Goal: Find contact information: Find contact information

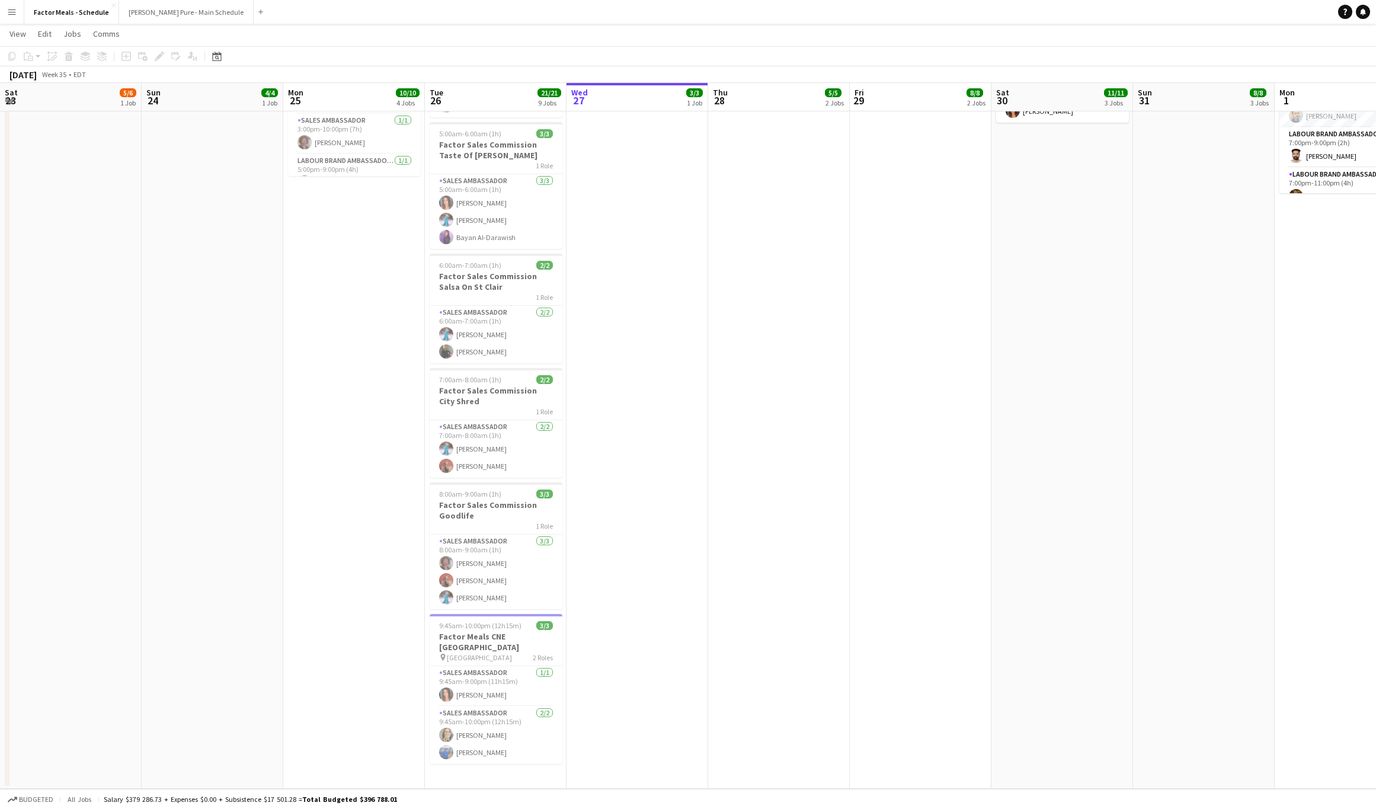
scroll to position [0, 321]
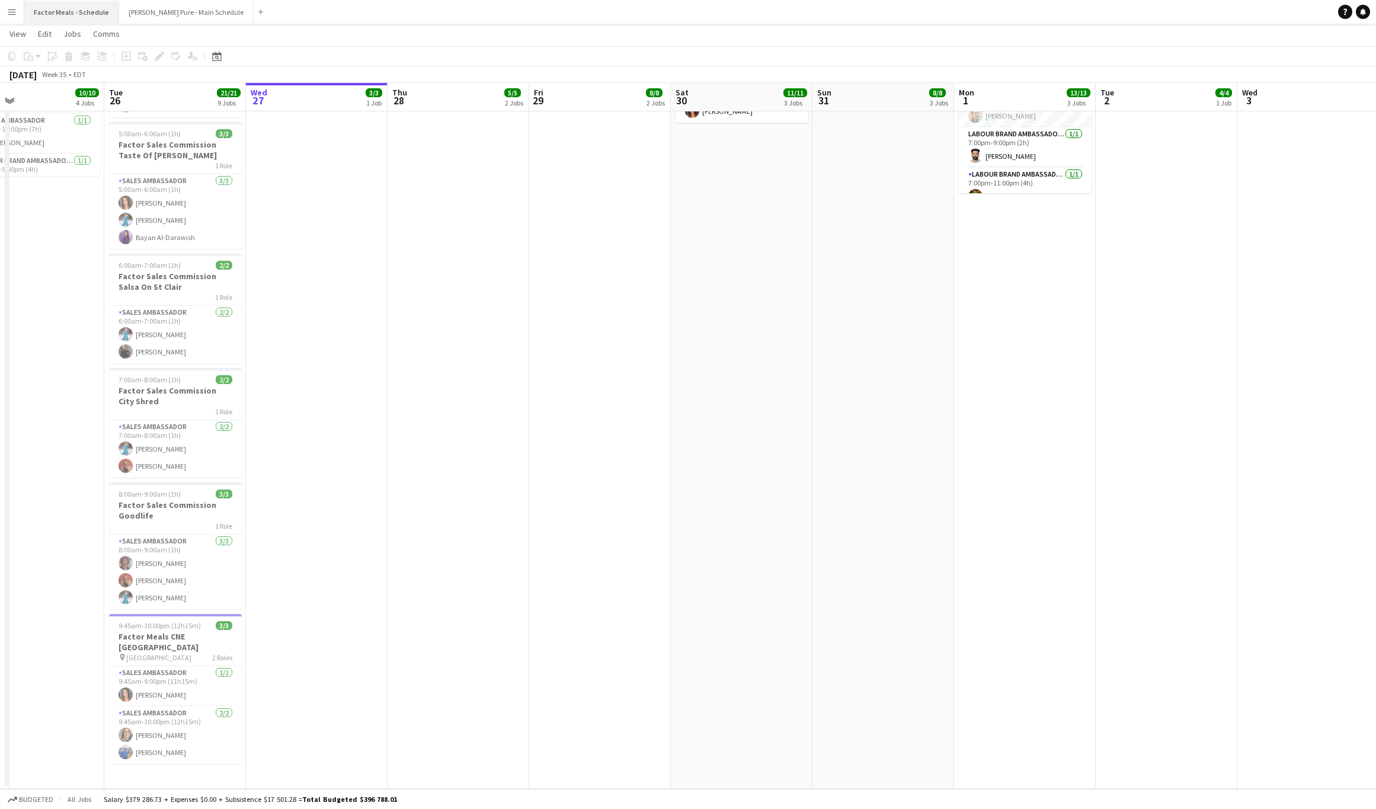
click at [68, 12] on button "Factor Meals - Schedule Close" at bounding box center [71, 12] width 95 height 23
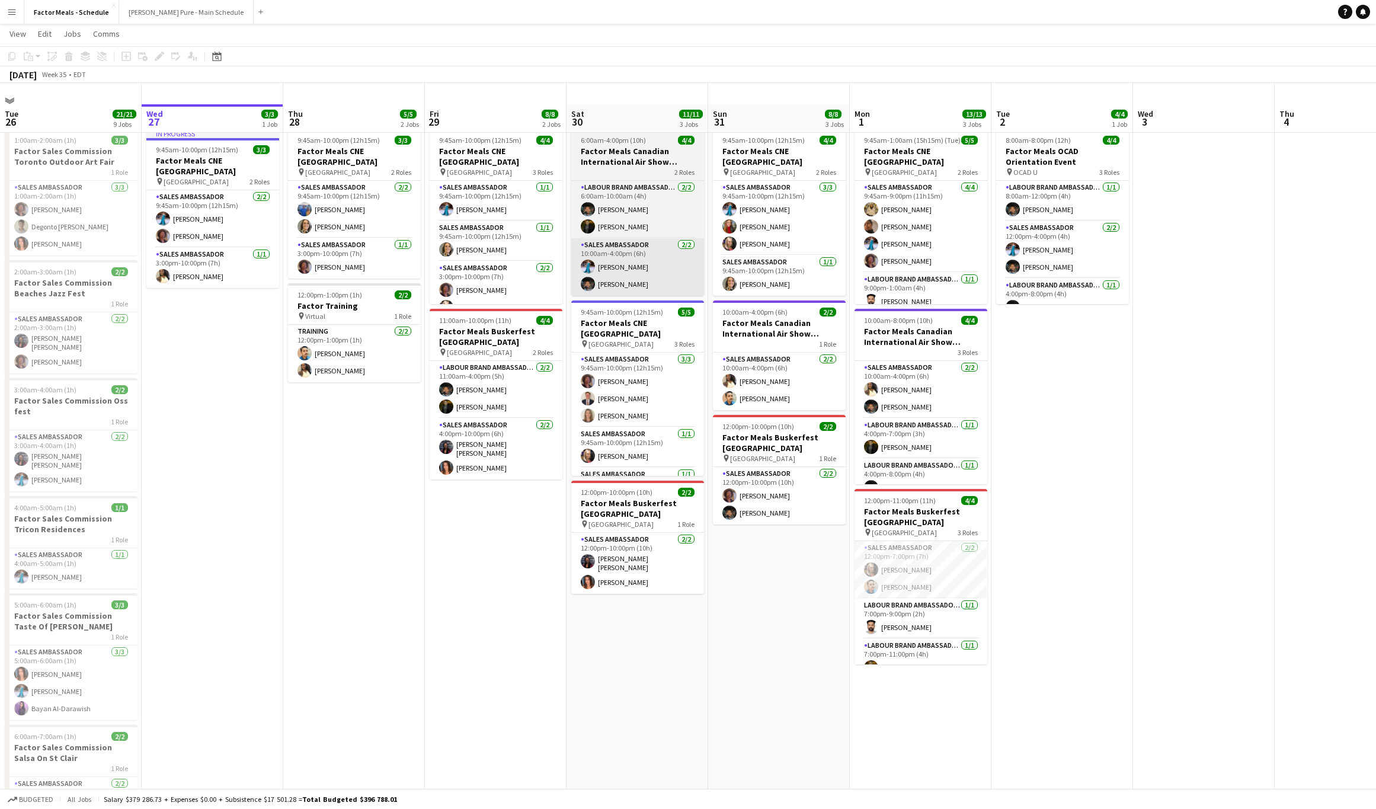
scroll to position [0, 0]
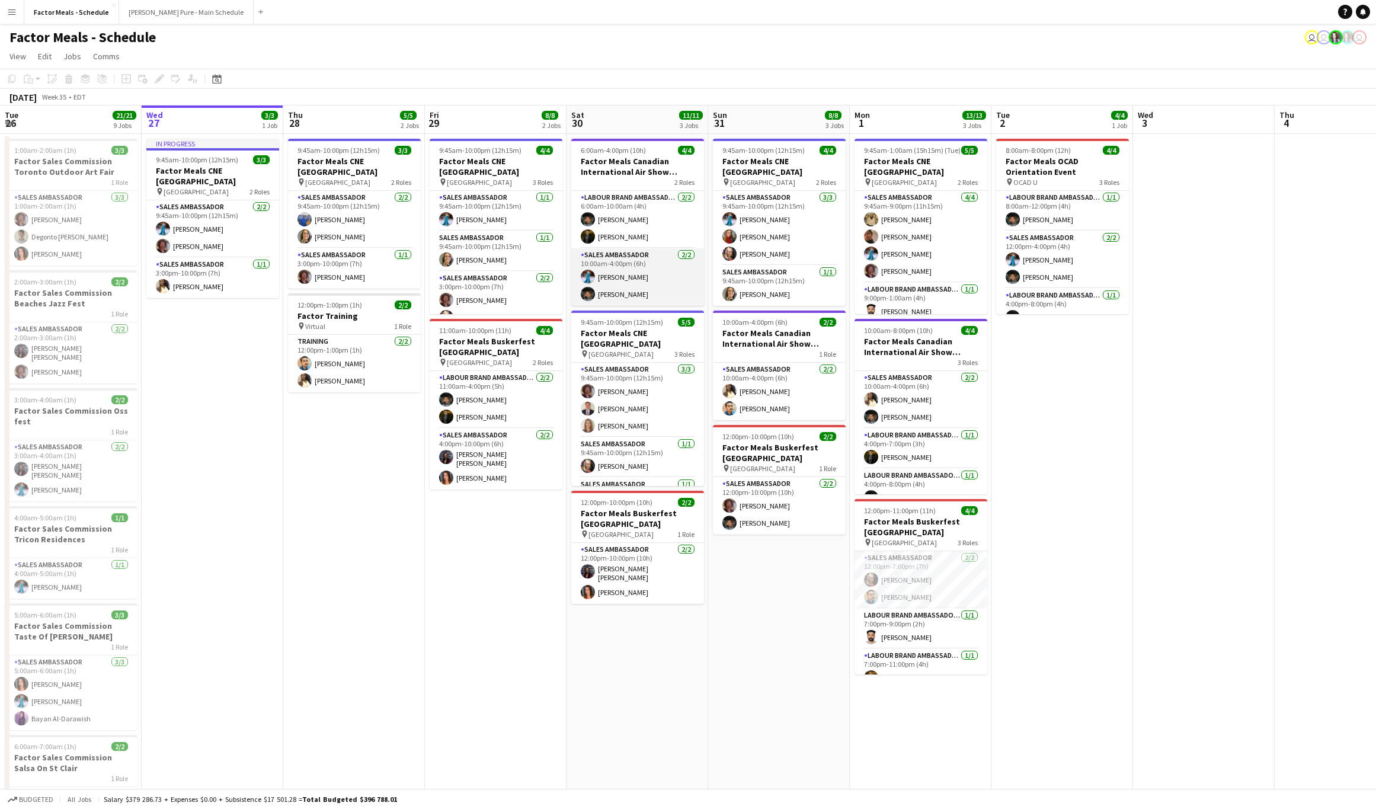
click at [606, 295] on app-card-role "Sales Ambassador [DATE] 10:00am-4:00pm (6h) [PERSON_NAME] [PERSON_NAME]" at bounding box center [637, 276] width 133 height 57
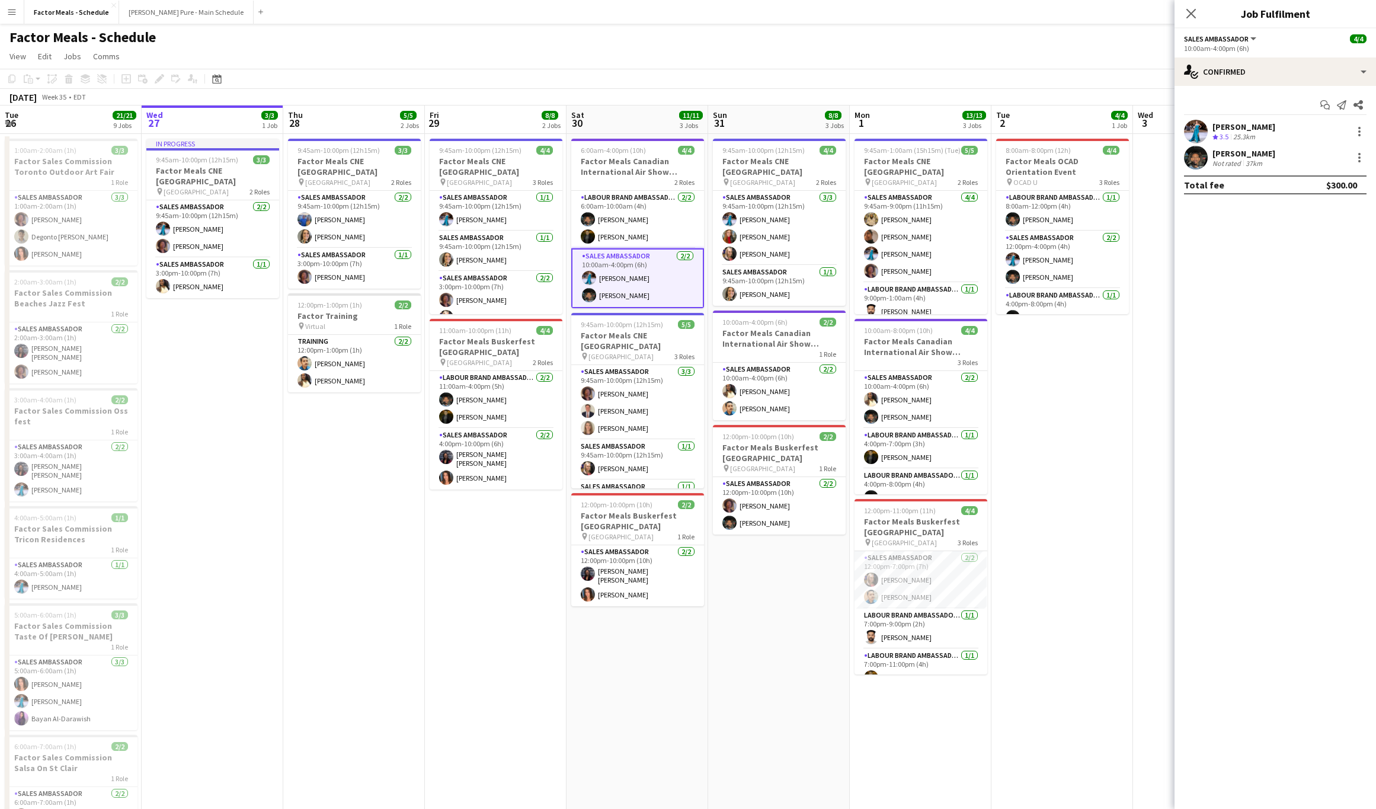
click at [1196, 158] on app-user-avatar at bounding box center [1196, 158] width 24 height 24
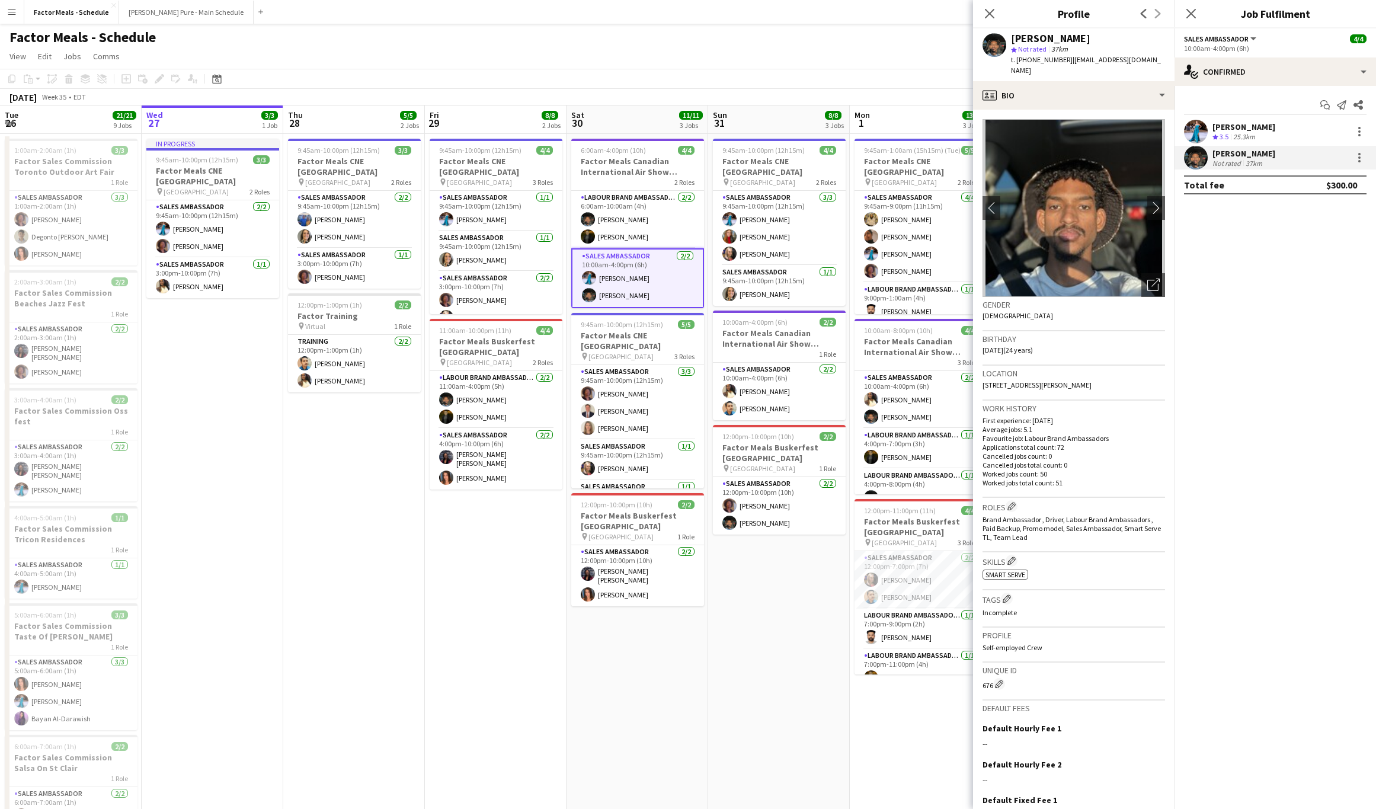
drag, startPoint x: 1094, startPoint y: 385, endPoint x: 1070, endPoint y: 385, distance: 24.3
click at [1070, 385] on div "Location [STREET_ADDRESS][PERSON_NAME]" at bounding box center [1074, 383] width 183 height 34
copy span "L9E1K9"
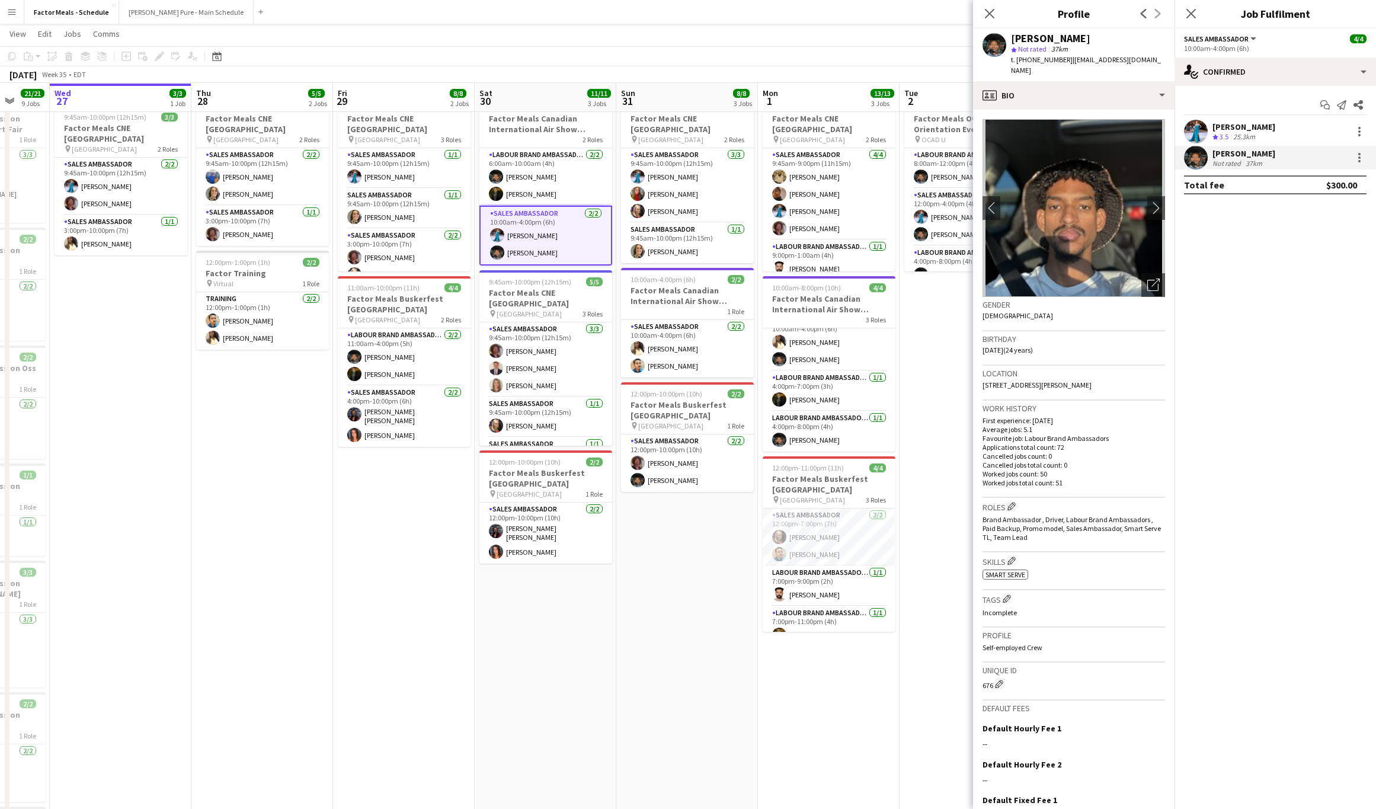
scroll to position [0, 374]
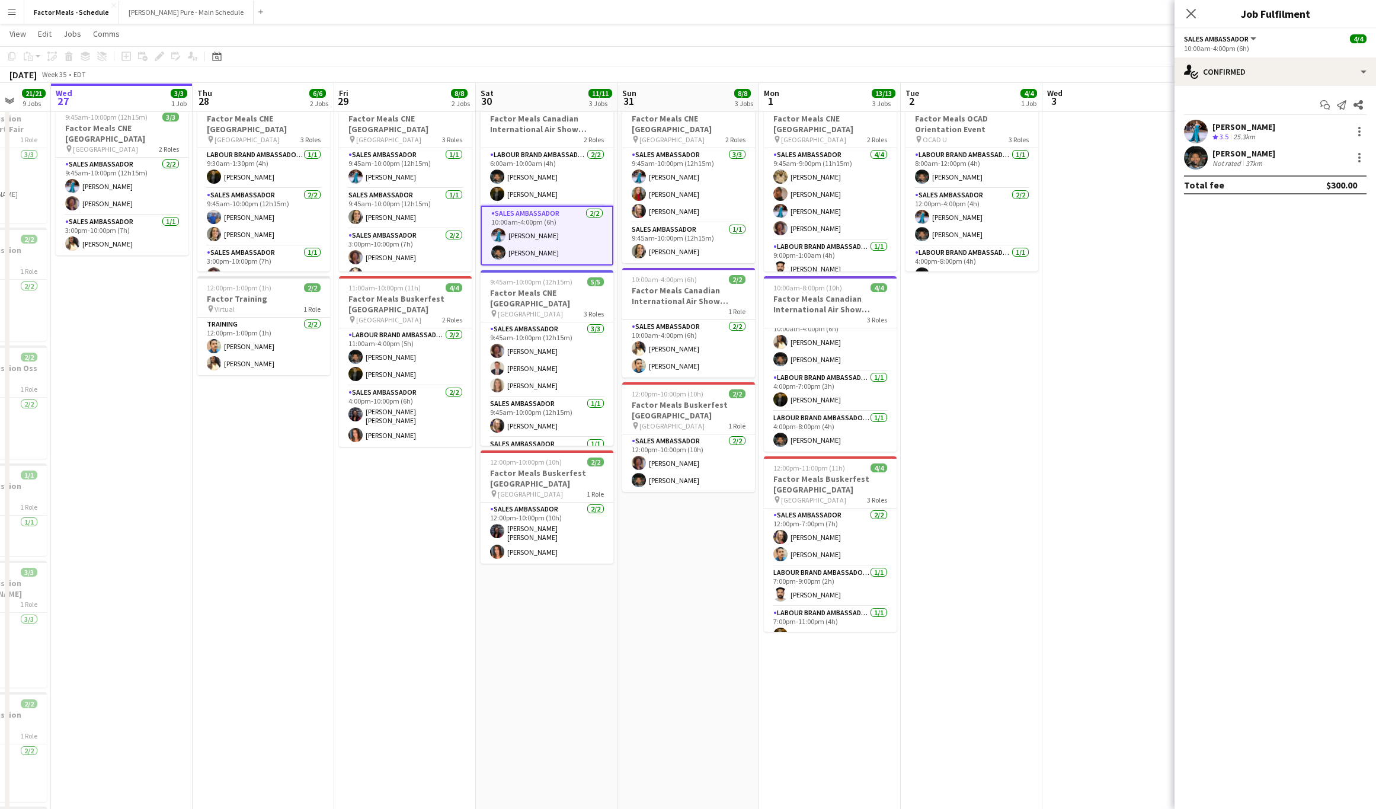
click at [1199, 158] on app-user-avatar at bounding box center [1196, 158] width 24 height 24
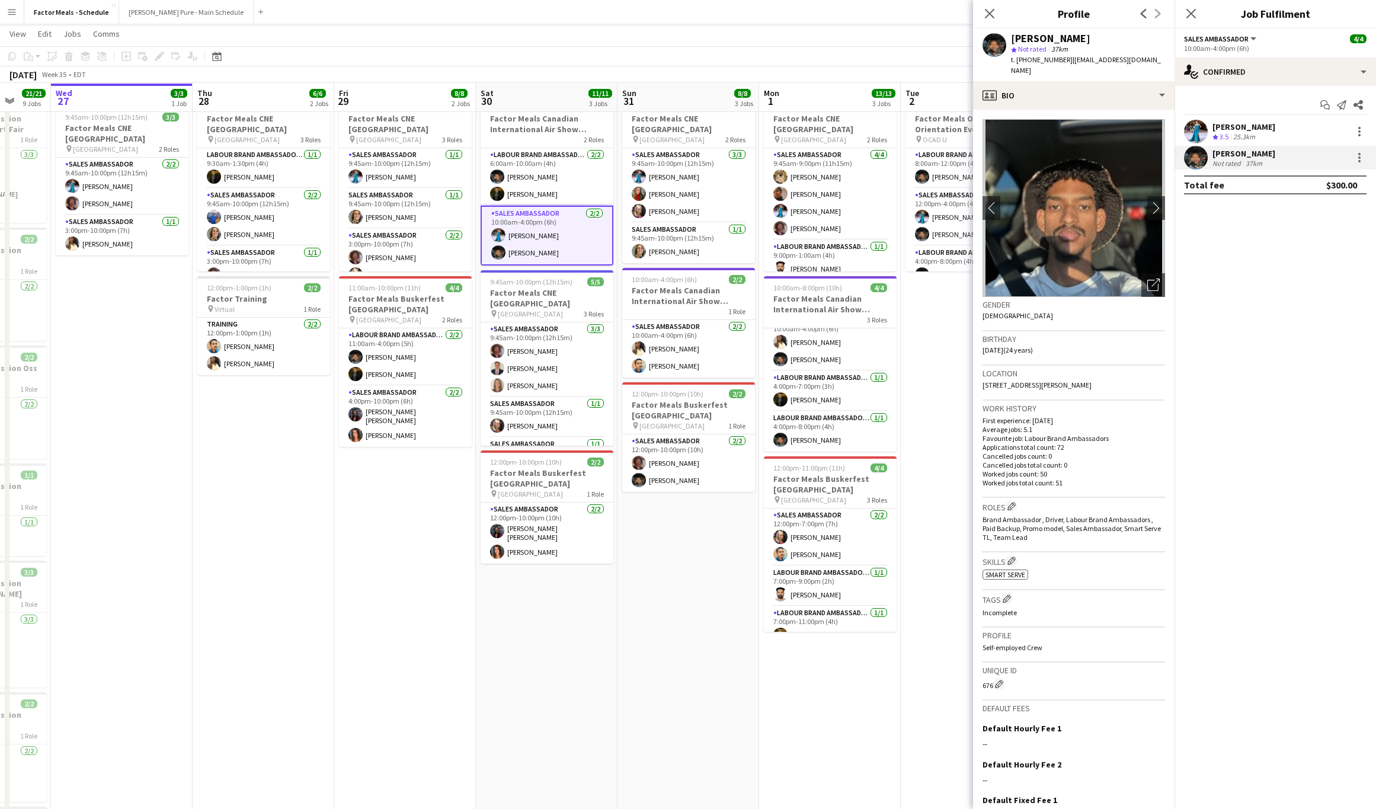
click at [1038, 63] on span "t. [PHONE_NUMBER]" at bounding box center [1042, 59] width 62 height 9
copy span "14167955614"
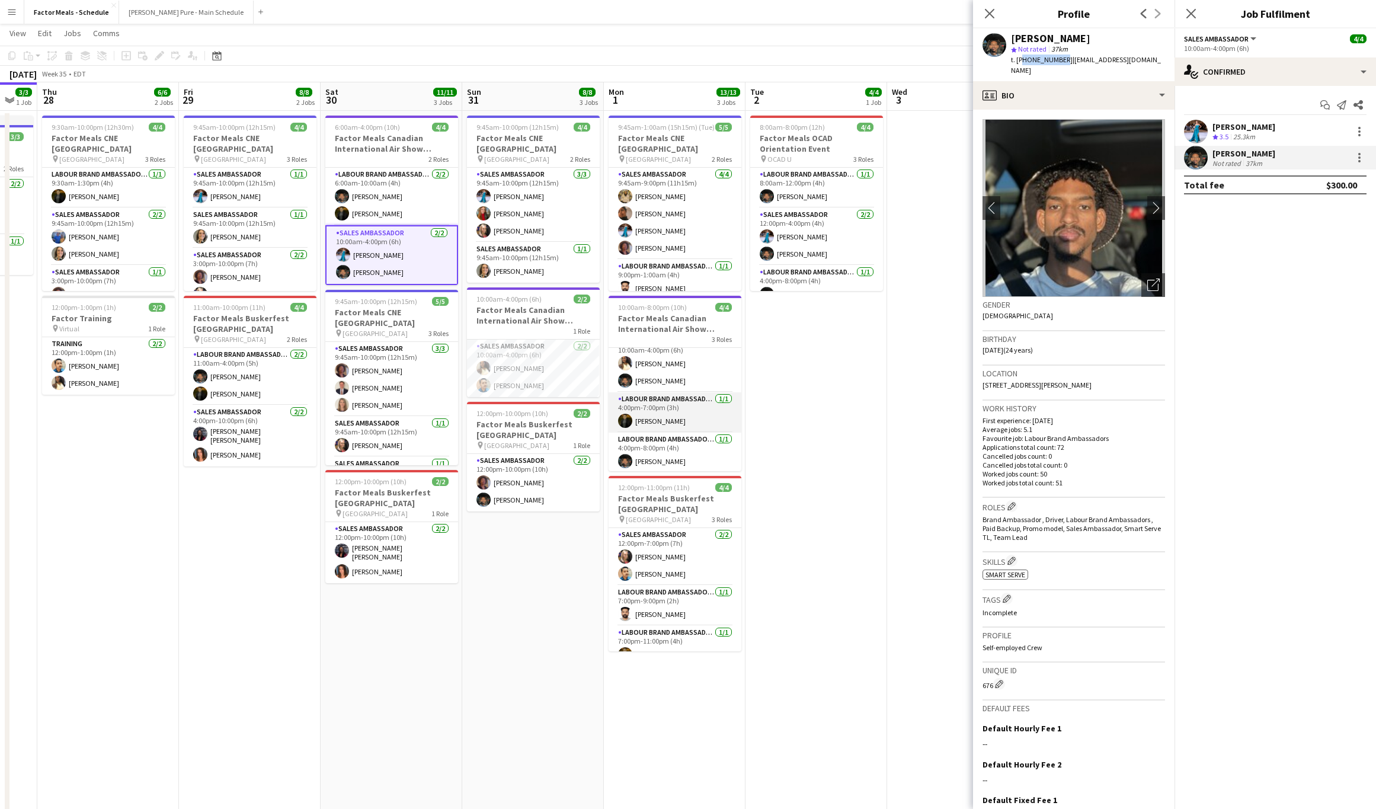
scroll to position [17, 0]
drag, startPoint x: 1095, startPoint y: 388, endPoint x: 1072, endPoint y: 387, distance: 23.1
click at [1072, 387] on div "Location [STREET_ADDRESS][PERSON_NAME]" at bounding box center [1074, 383] width 183 height 34
click at [1148, 382] on div "Location [STREET_ADDRESS][PERSON_NAME]" at bounding box center [1074, 383] width 183 height 34
click at [655, 418] on app-card-role "Labour Brand Ambassadors [DATE] 4:00pm-7:00pm (3h) [PERSON_NAME]" at bounding box center [675, 411] width 133 height 40
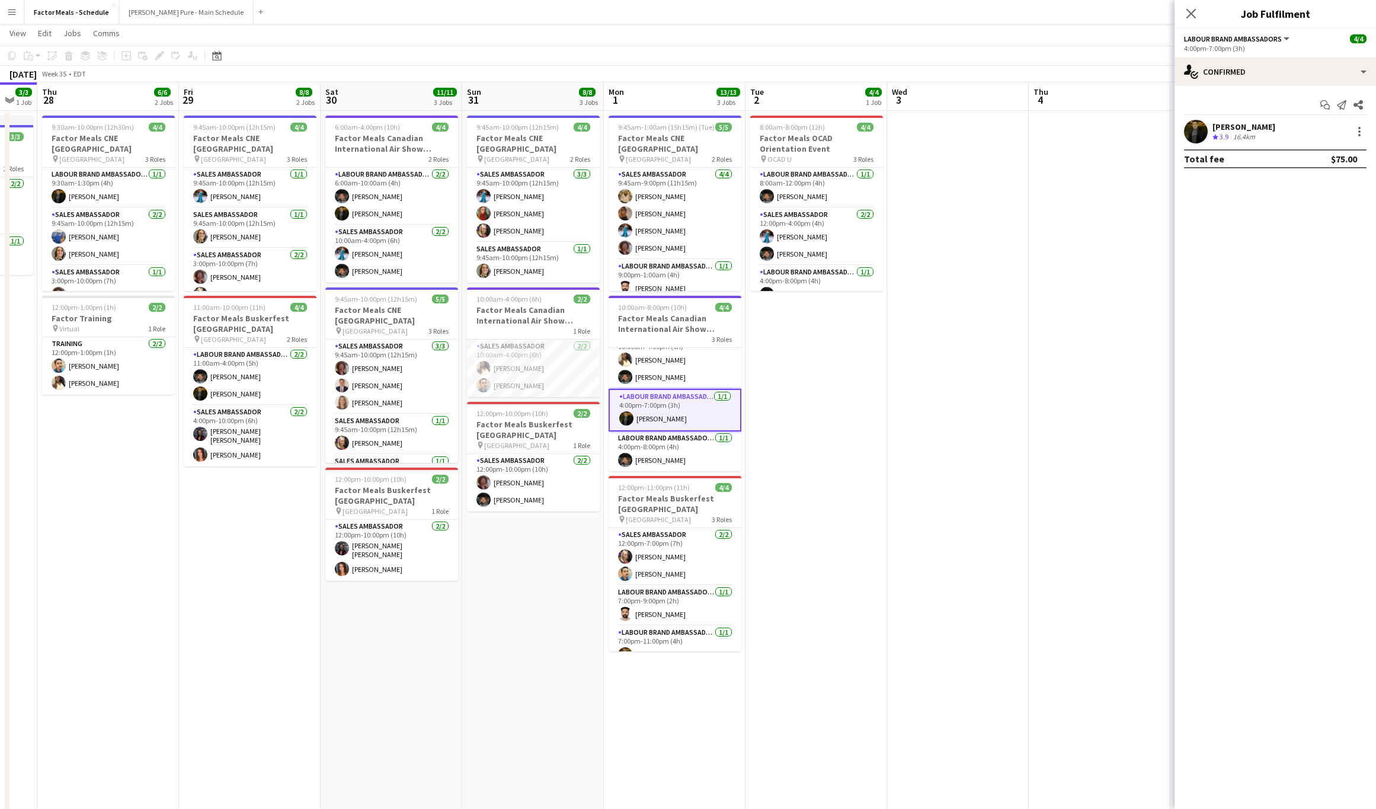
click at [1243, 120] on div "[PERSON_NAME] Crew rating 3.9 16.4km" at bounding box center [1276, 132] width 202 height 24
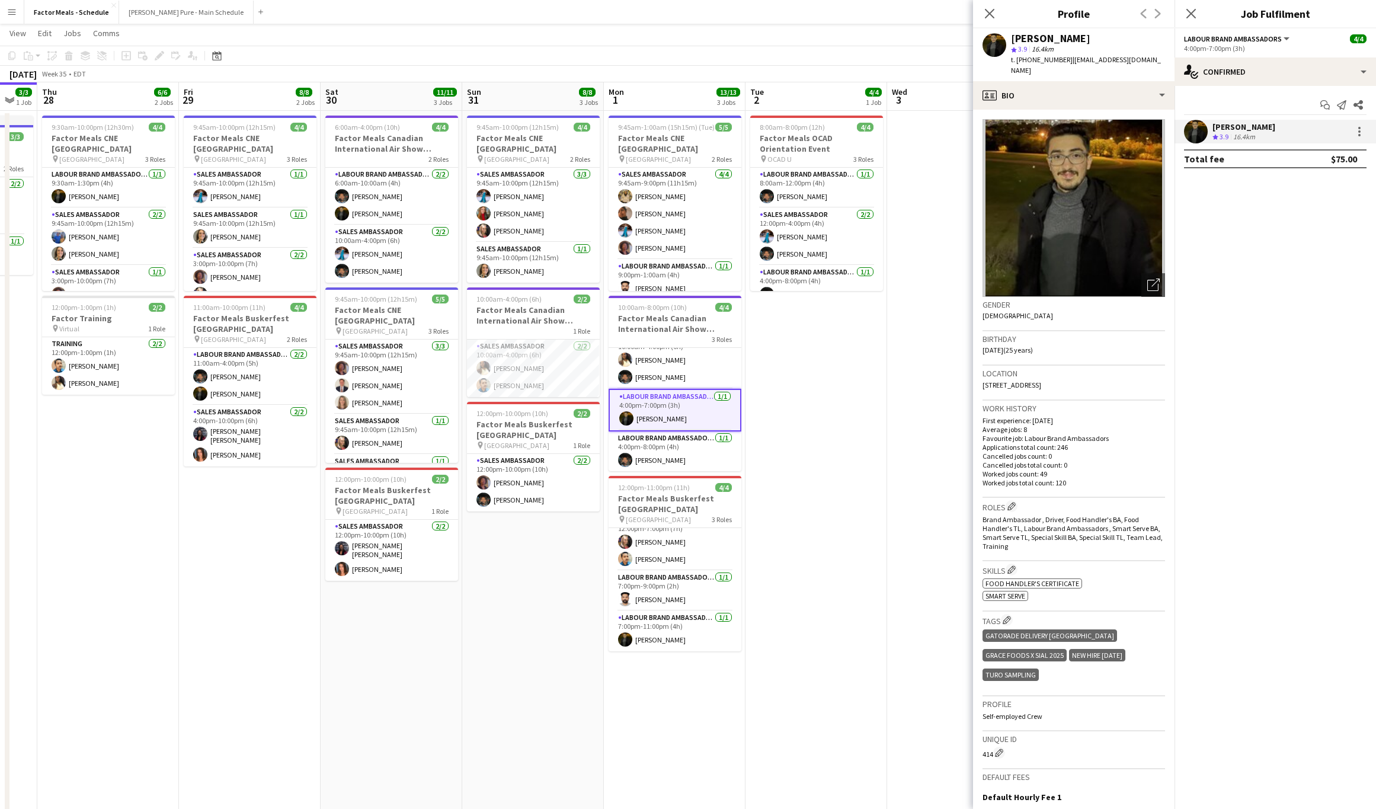
drag, startPoint x: 983, startPoint y: 385, endPoint x: 1010, endPoint y: 385, distance: 27.3
click at [1010, 385] on div "Location [STREET_ADDRESS]" at bounding box center [1074, 383] width 183 height 34
copy span "M3J 0L1"
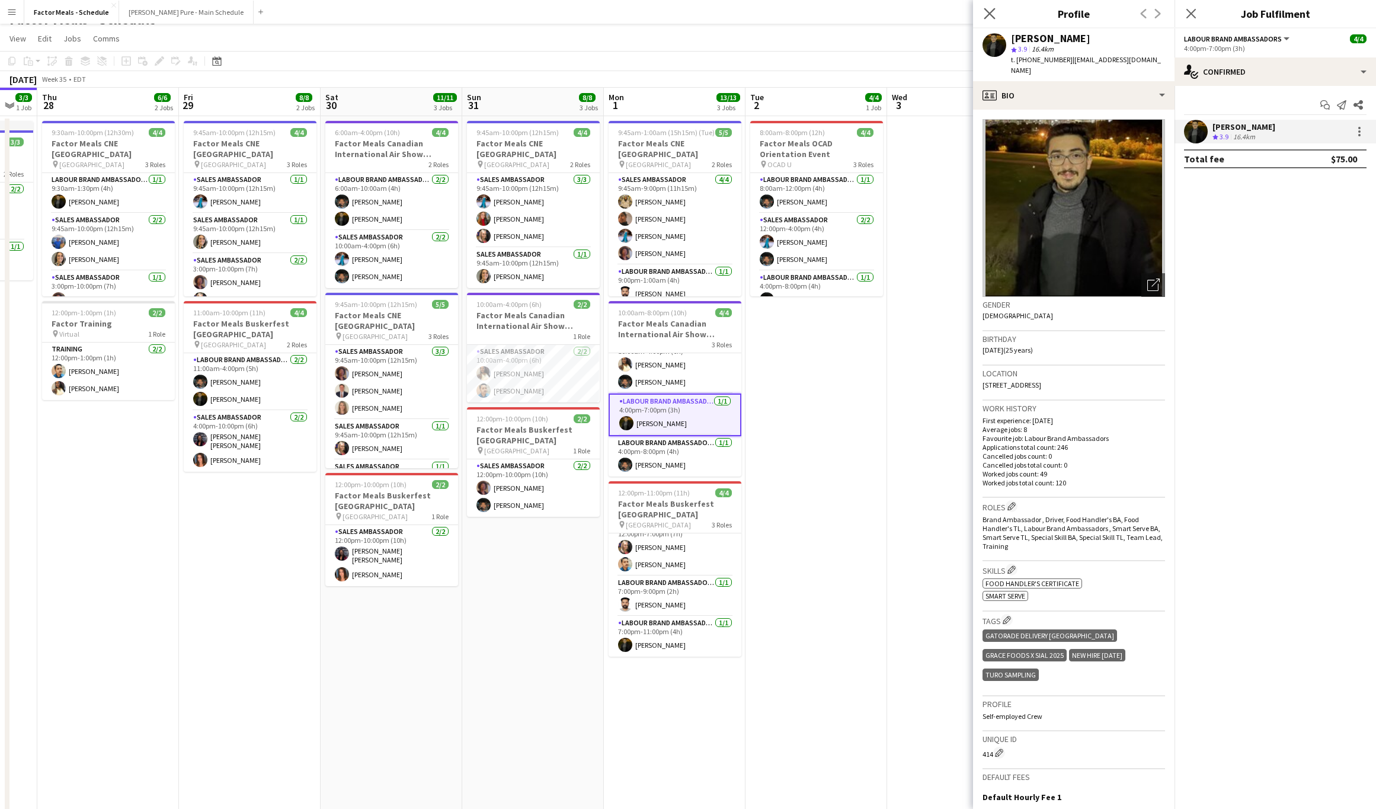
click at [988, 7] on app-icon "Close pop-in" at bounding box center [990, 13] width 17 height 17
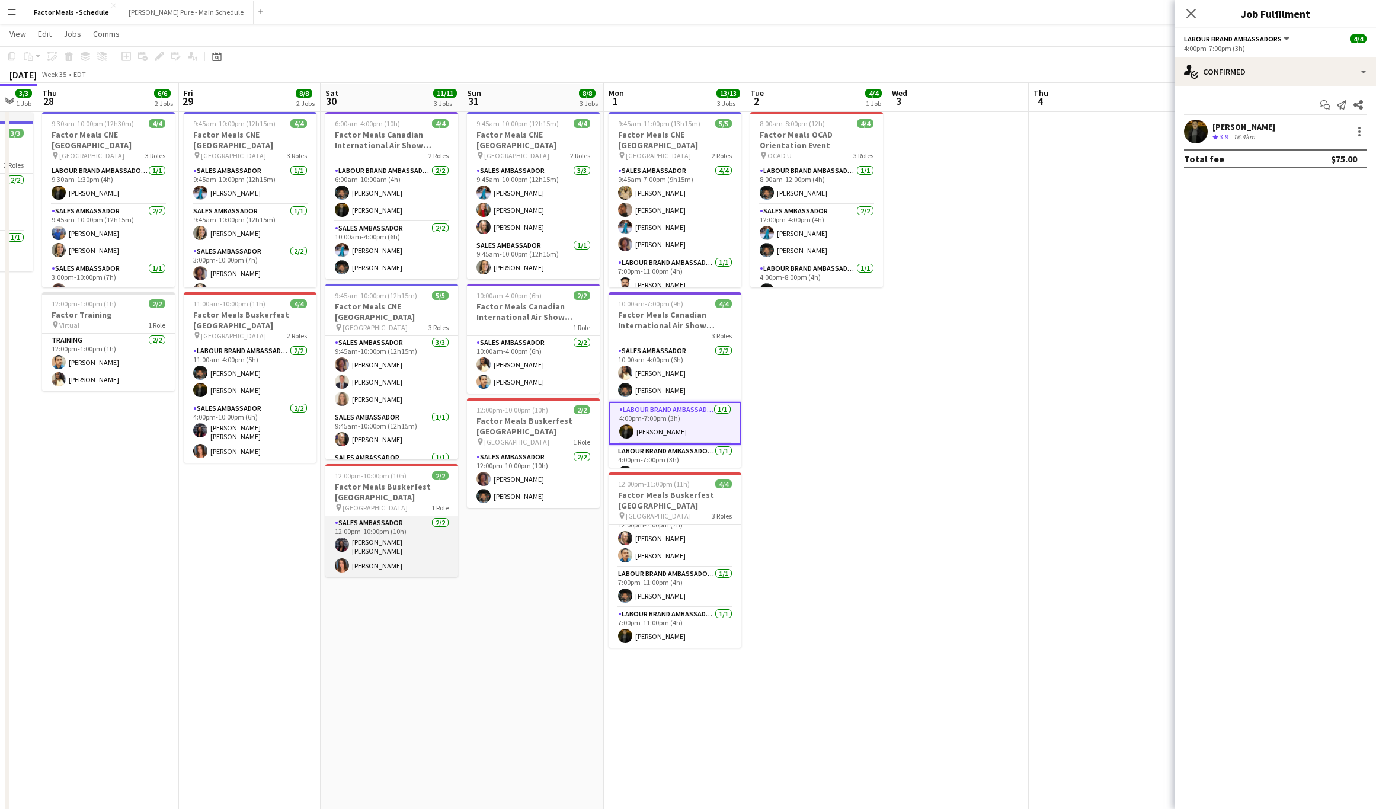
scroll to position [0, 0]
